Goal: Use online tool/utility: Utilize a website feature to perform a specific function

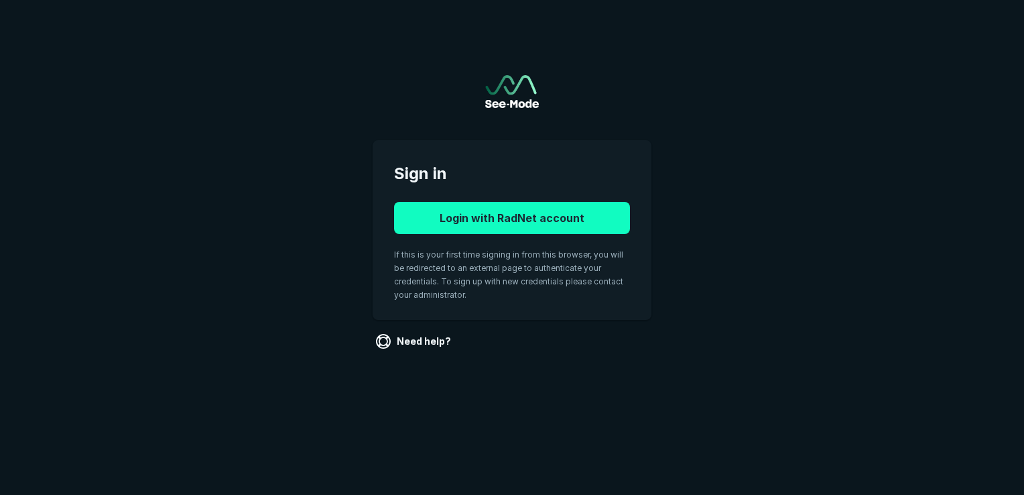
click at [432, 221] on button "Login with RadNet account" at bounding box center [512, 218] width 236 height 32
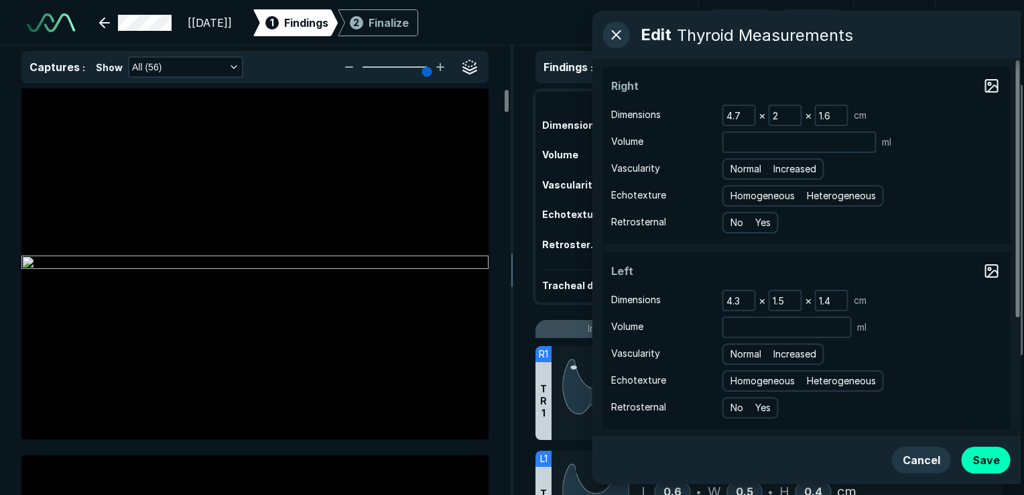
scroll to position [3715, 6330]
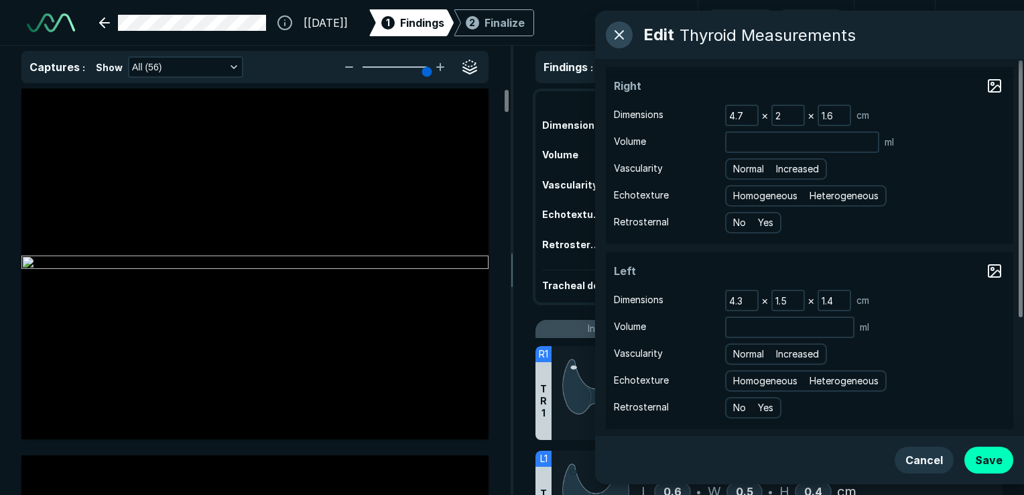
click at [626, 34] on button "button" at bounding box center [619, 34] width 27 height 27
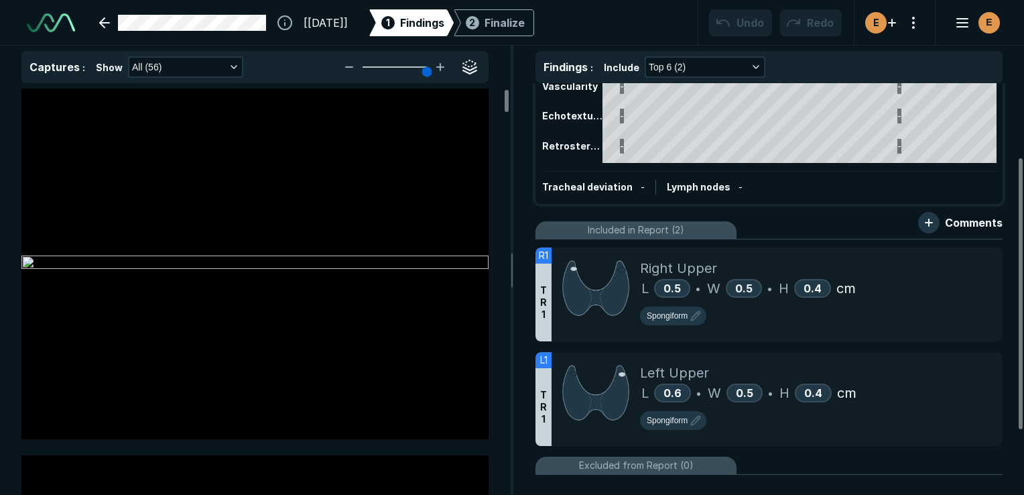
scroll to position [125, 0]
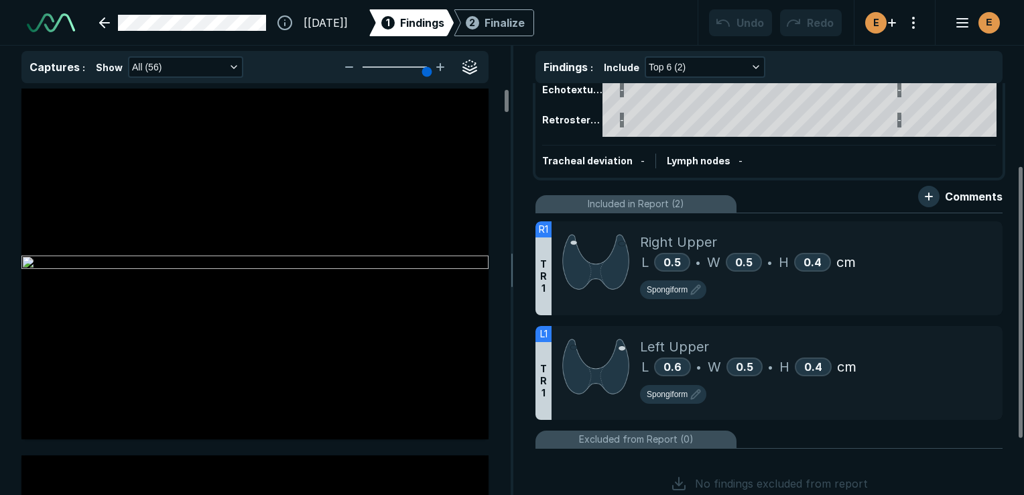
click at [924, 340] on div "Left Upper" at bounding box center [816, 346] width 352 height 20
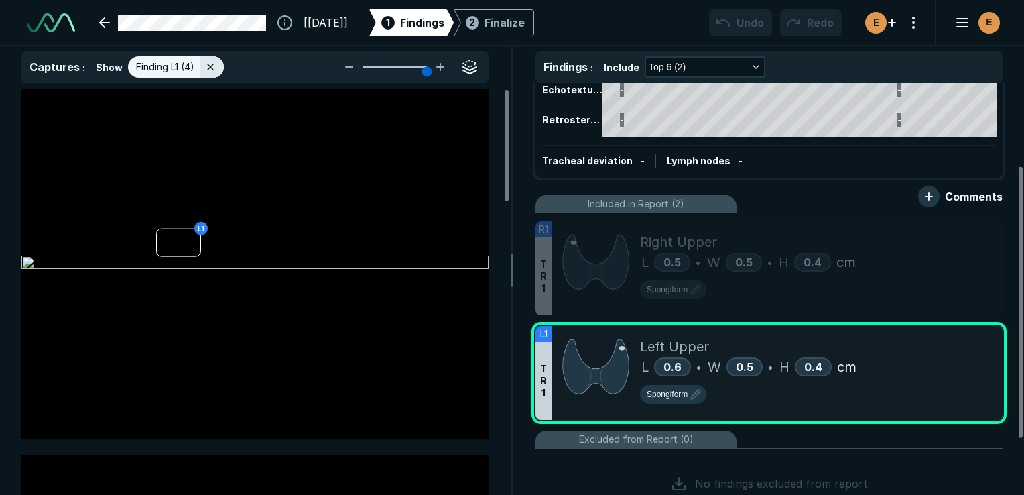
scroll to position [3404, 3803]
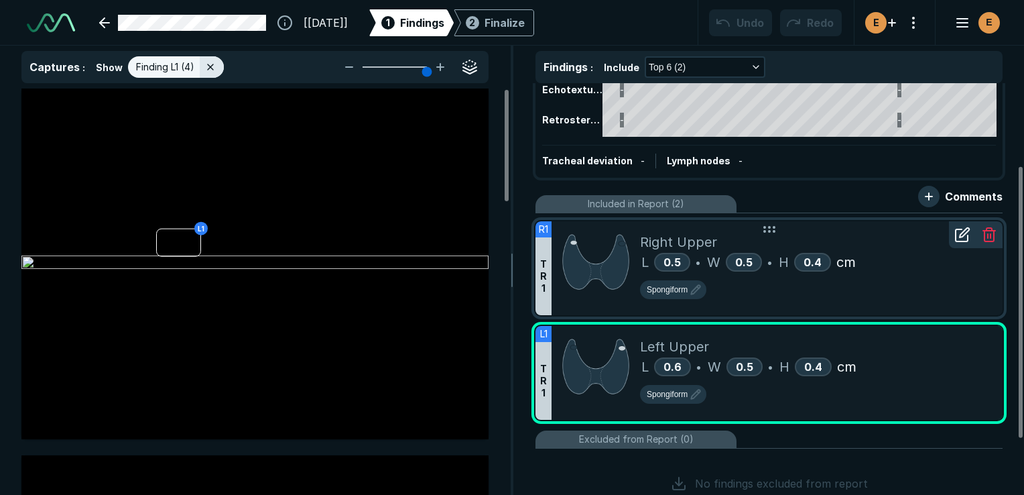
click at [615, 272] on img at bounding box center [595, 262] width 67 height 60
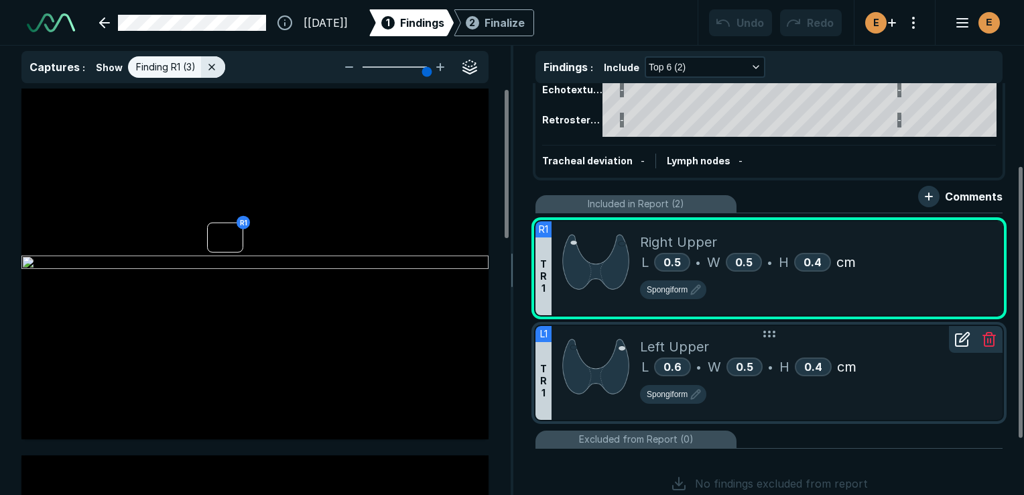
click at [641, 345] on span "Left Upper" at bounding box center [674, 346] width 69 height 20
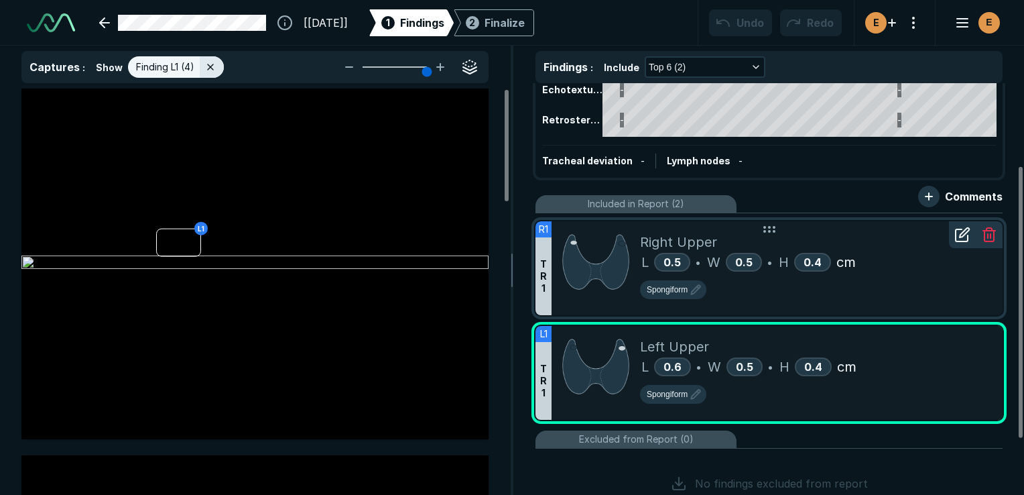
click at [739, 288] on div "Spongiform" at bounding box center [816, 292] width 352 height 24
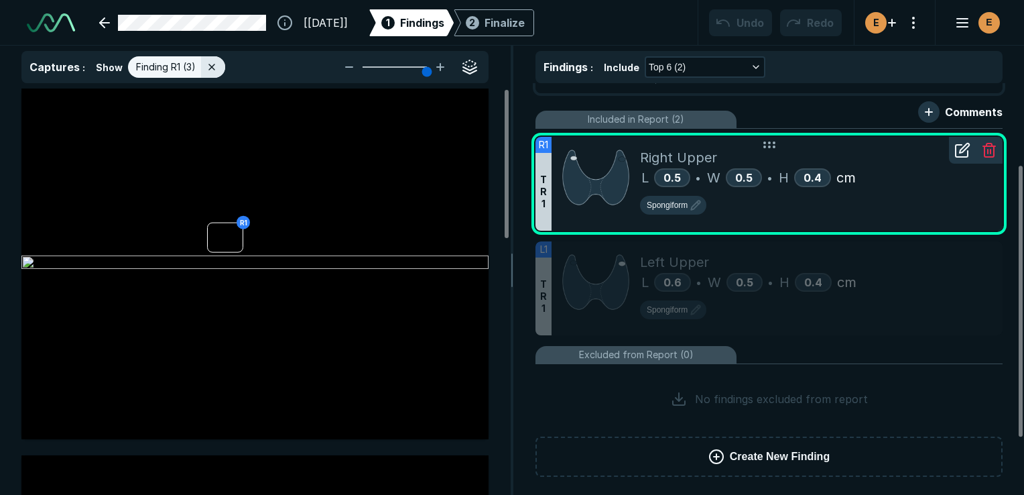
scroll to position [0, 0]
